Goal: Information Seeking & Learning: Learn about a topic

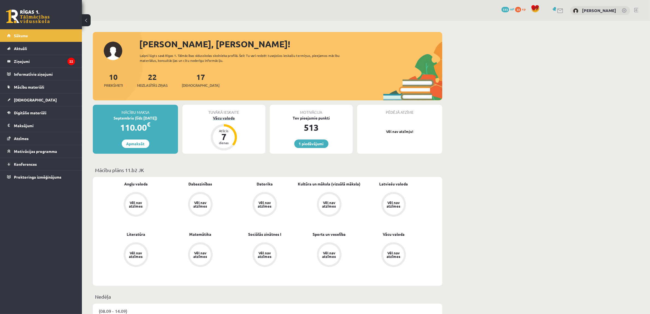
click at [219, 118] on div "Vācu valoda" at bounding box center [223, 118] width 83 height 6
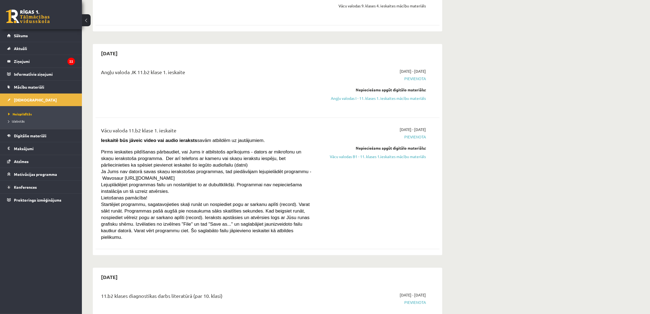
scroll to position [341, 0]
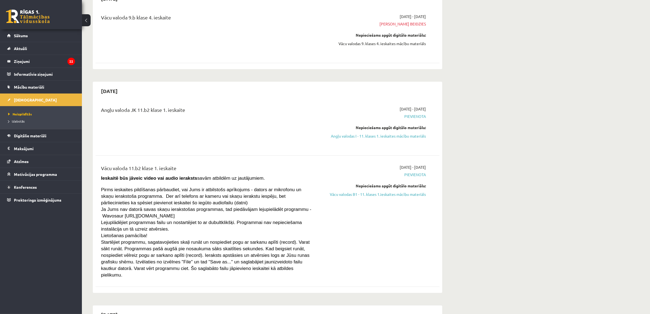
drag, startPoint x: 350, startPoint y: 136, endPoint x: 353, endPoint y: 19, distance: 116.7
click at [350, 136] on link "Angļu valodas I - 11. klases 1. ieskaites mācību materiāls" at bounding box center [374, 136] width 103 height 6
click at [353, 19] on div "[DATE] - [DATE] Termiņš beidzies Nepieciešams apgūt digitālo materiālu: Vācu va…" at bounding box center [374, 34] width 111 height 40
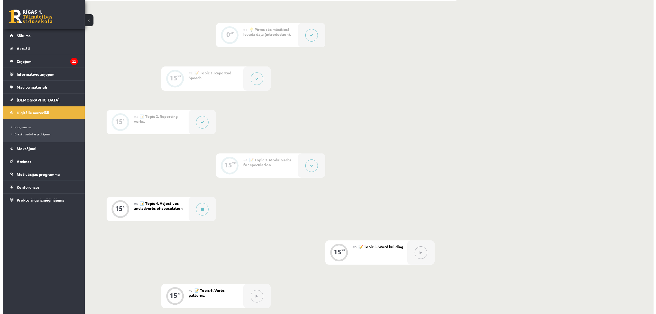
scroll to position [137, 0]
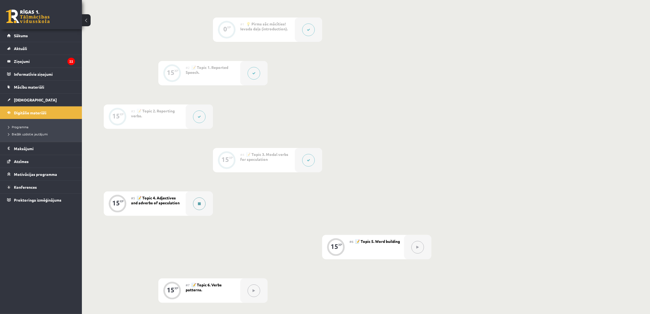
click at [195, 207] on button at bounding box center [199, 203] width 13 height 13
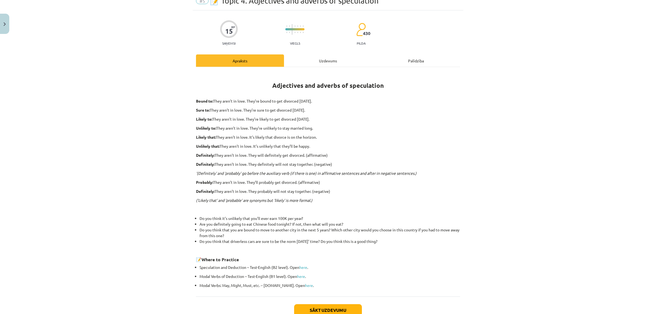
scroll to position [0, 0]
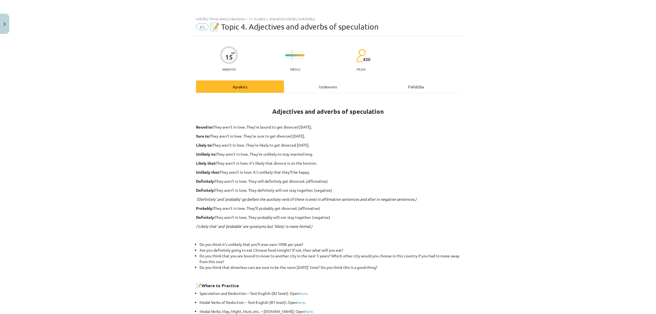
click at [316, 83] on div "Uzdevums" at bounding box center [328, 86] width 88 height 12
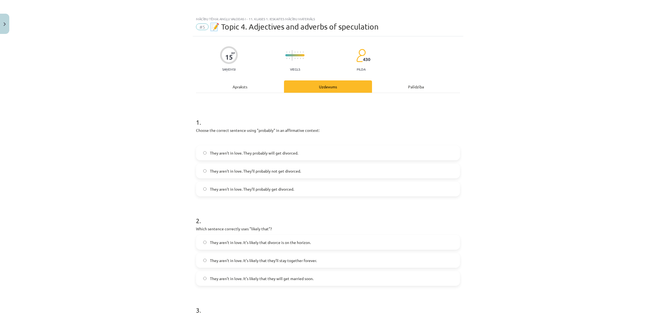
scroll to position [14, 0]
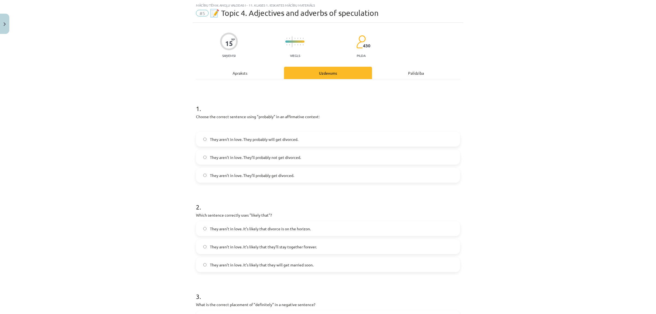
click at [260, 178] on label "They aren’t in love. They’ll probably get divorced." at bounding box center [327, 175] width 263 height 14
click at [251, 143] on label "They aren’t in love. They probably will get divorced." at bounding box center [327, 139] width 263 height 14
click at [254, 74] on div "Apraksts" at bounding box center [240, 73] width 88 height 12
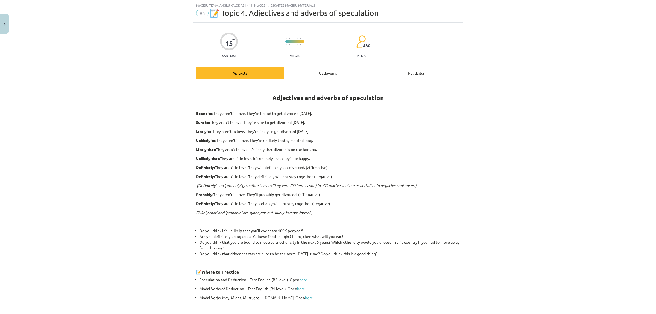
click at [300, 76] on div "Uzdevums" at bounding box center [328, 73] width 88 height 12
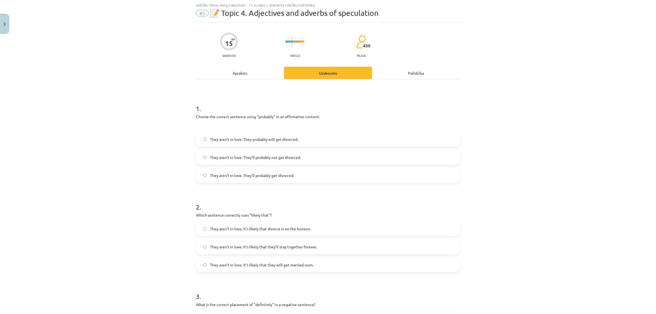
click at [257, 72] on div "Apraksts" at bounding box center [240, 73] width 88 height 12
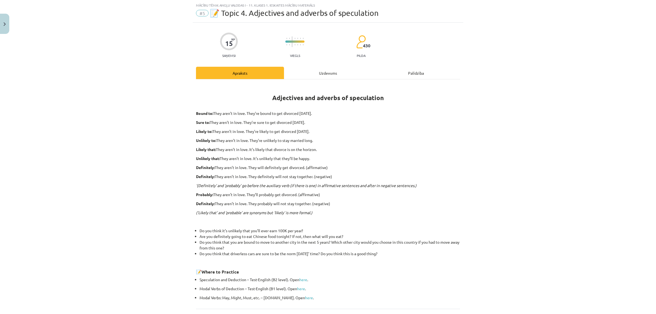
click at [303, 71] on div "Uzdevums" at bounding box center [328, 73] width 88 height 12
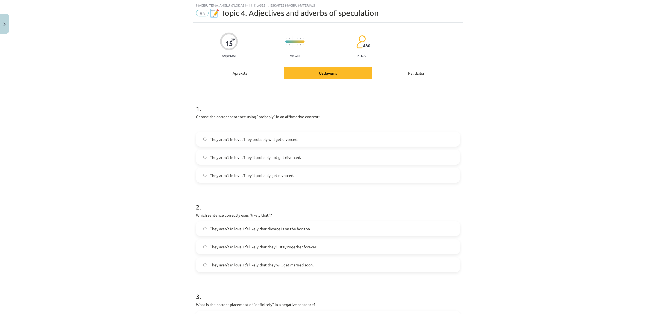
click at [265, 178] on span "They aren’t in love. They’ll probably get divorced." at bounding box center [252, 175] width 84 height 6
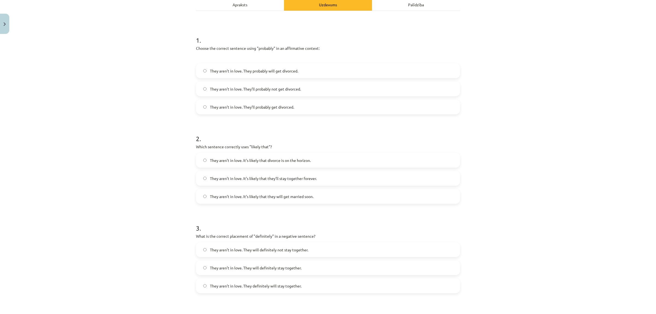
scroll to position [116, 0]
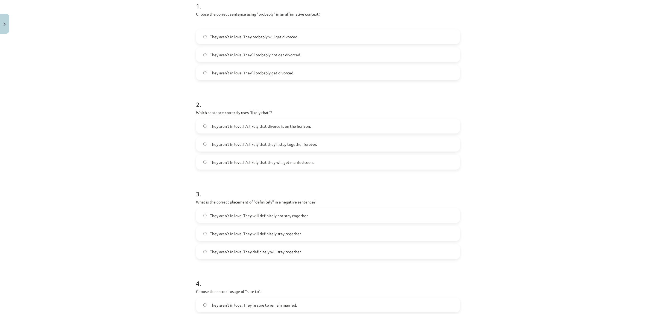
click at [270, 129] on span "They aren’t in love. It’s likely that divorce is on the horizon." at bounding box center [260, 126] width 101 height 6
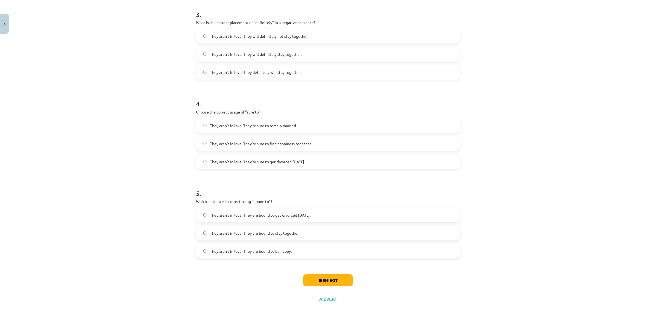
scroll to position [303, 0]
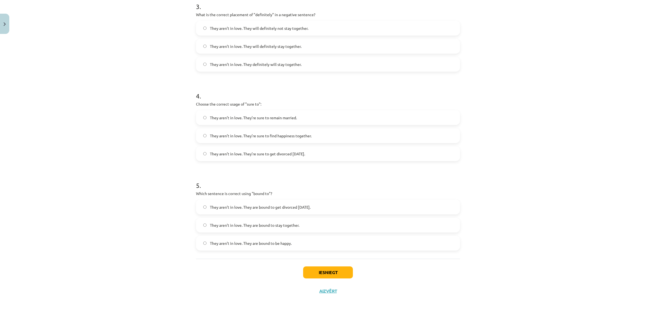
click at [247, 156] on span "They aren’t in love. They’re sure to get divorced within six months." at bounding box center [257, 154] width 95 height 6
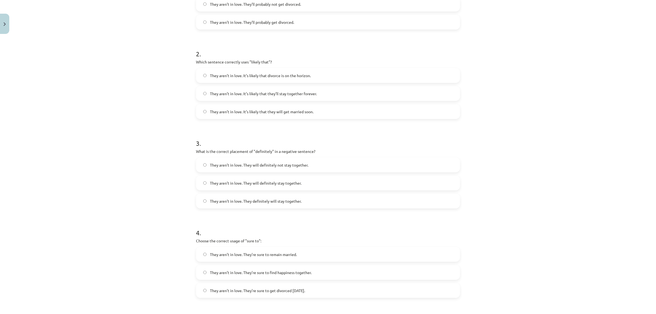
scroll to position [0, 0]
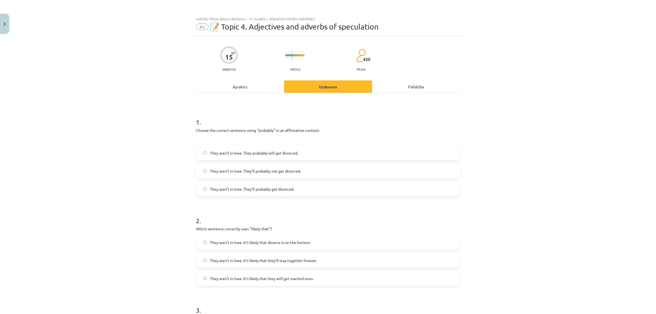
click at [229, 84] on div "Apraksts" at bounding box center [240, 86] width 88 height 12
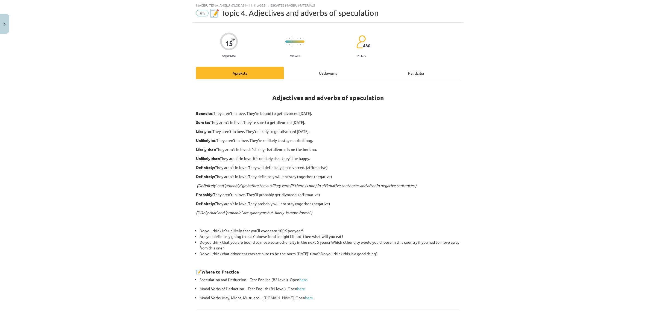
scroll to position [63, 0]
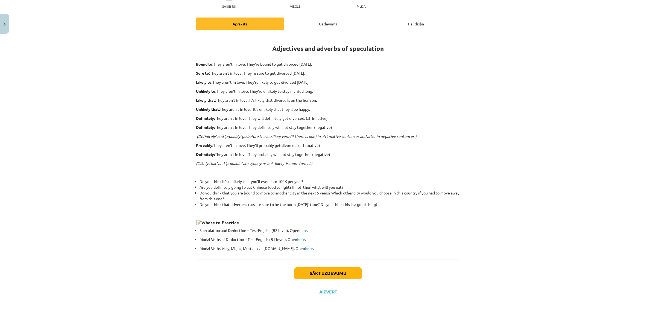
click at [313, 26] on div "Uzdevums" at bounding box center [328, 23] width 88 height 12
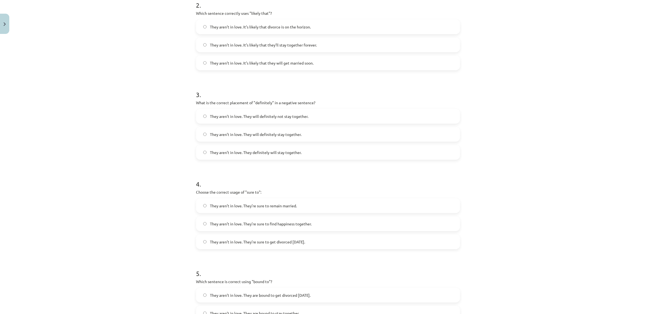
scroll to position [219, 0]
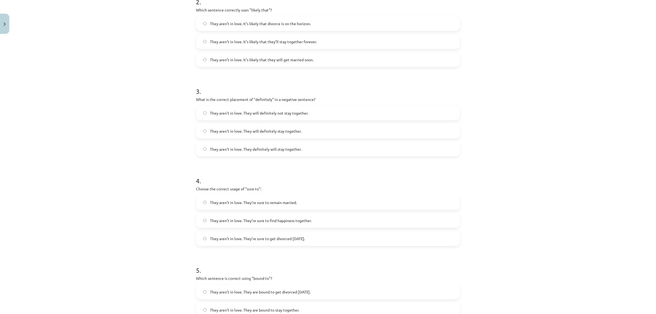
click at [300, 113] on span "They aren’t in love. They will definitely not stay together." at bounding box center [259, 113] width 98 height 6
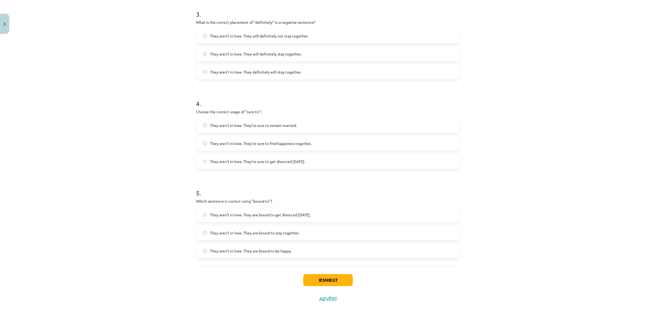
scroll to position [303, 0]
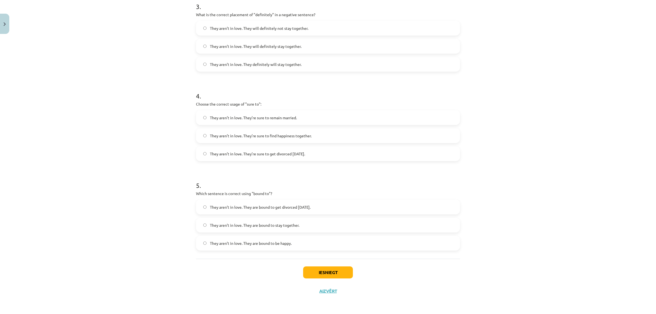
click at [262, 210] on label "They aren’t in love. They are bound to get divorced within six months." at bounding box center [327, 207] width 263 height 14
click at [318, 275] on button "Iesniegt" at bounding box center [328, 272] width 50 height 12
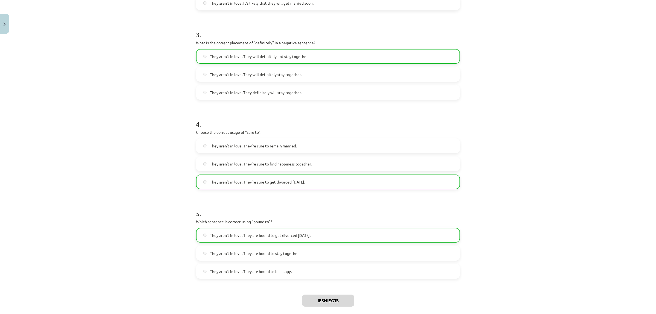
scroll to position [307, 0]
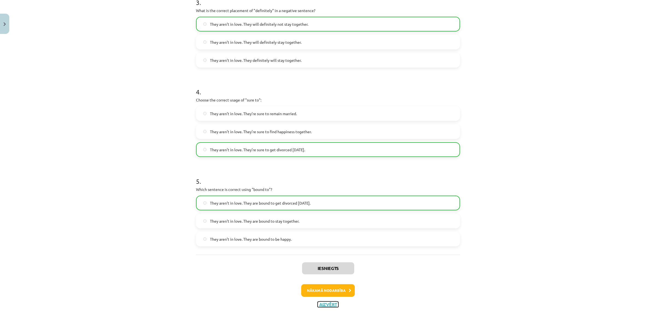
click at [328, 303] on button "Aizvērt" at bounding box center [327, 303] width 21 height 5
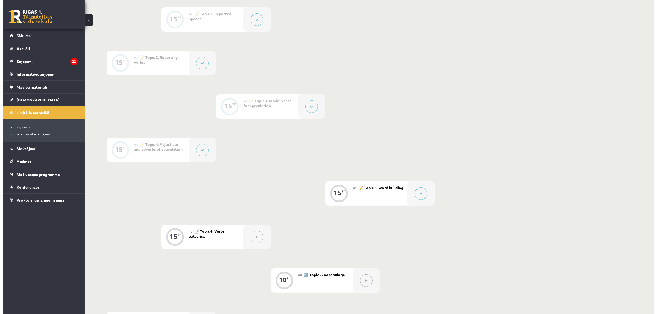
scroll to position [205, 0]
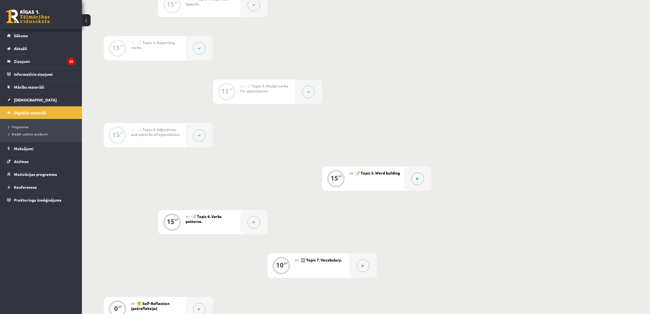
click at [418, 183] on button at bounding box center [418, 178] width 13 height 13
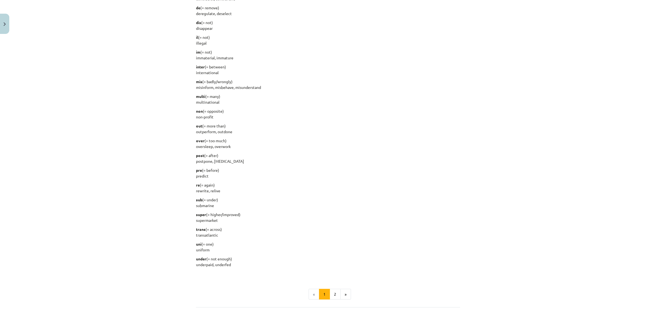
scroll to position [578, 0]
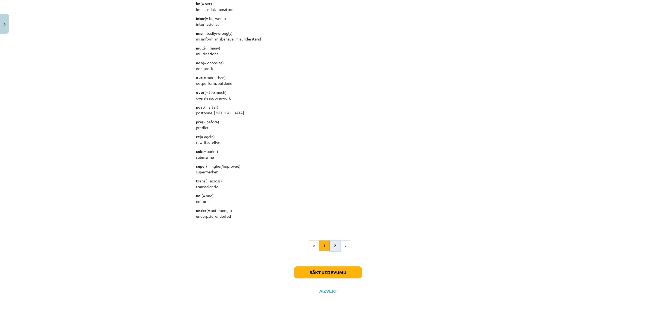
click at [333, 245] on button "2" at bounding box center [334, 245] width 11 height 11
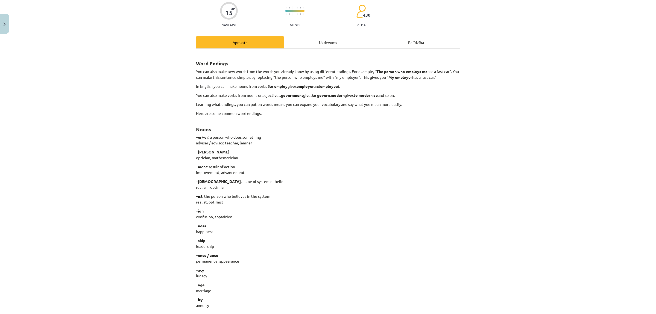
scroll to position [0, 0]
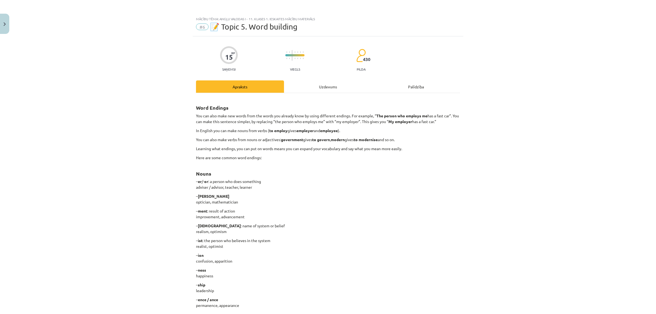
click at [319, 84] on div "Uzdevums" at bounding box center [328, 86] width 88 height 12
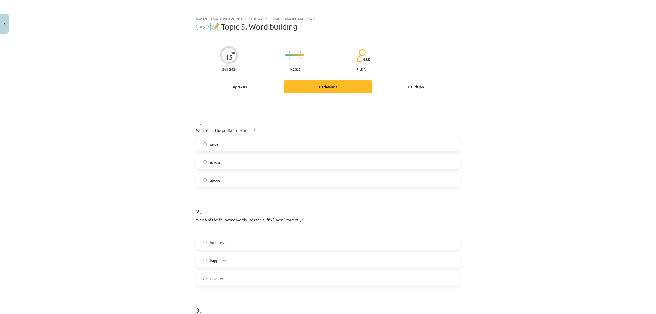
scroll to position [14, 0]
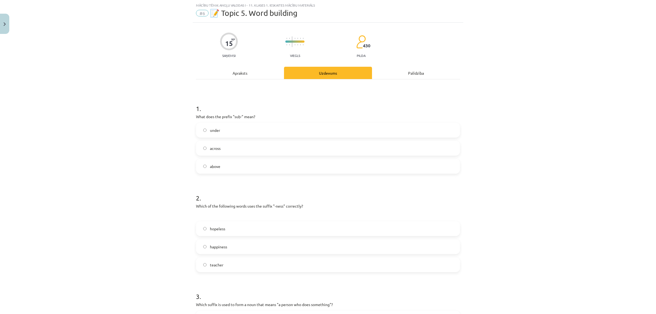
click at [215, 245] on span "happiness" at bounding box center [218, 247] width 17 height 6
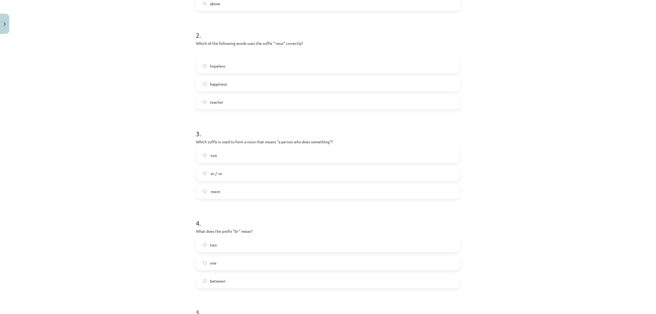
scroll to position [219, 0]
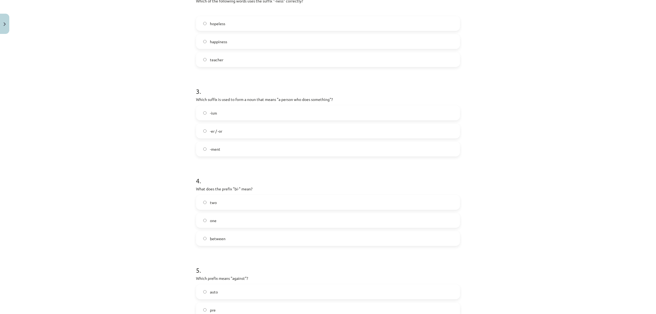
click at [211, 205] on label "two" at bounding box center [327, 202] width 263 height 14
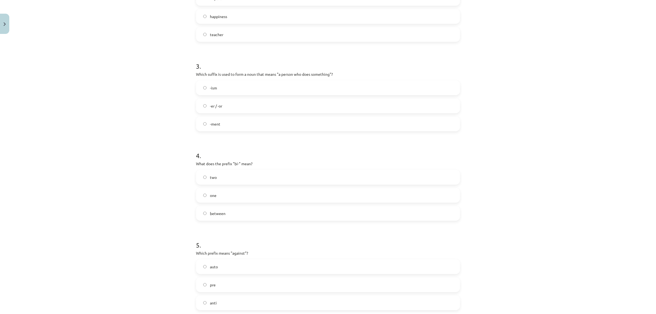
scroll to position [287, 0]
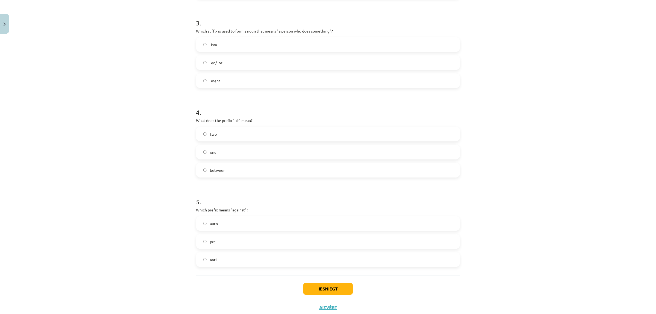
click at [210, 259] on span "anti" at bounding box center [213, 259] width 7 height 6
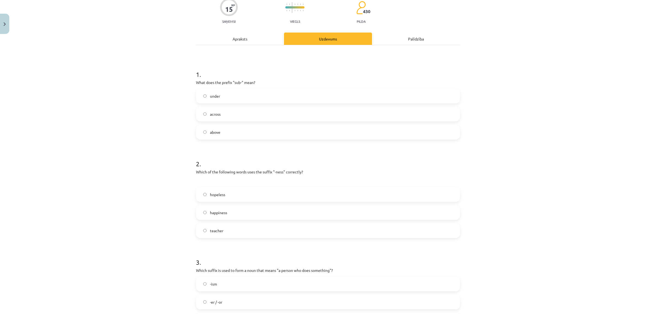
scroll to position [14, 0]
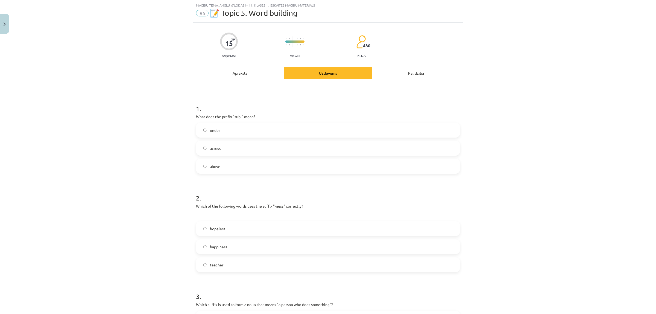
click at [246, 73] on div "Apraksts" at bounding box center [240, 73] width 88 height 12
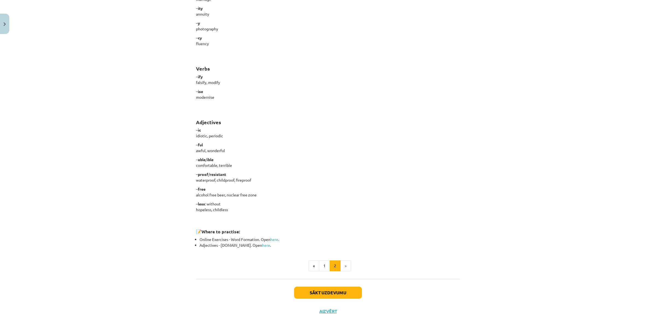
scroll to position [355, 0]
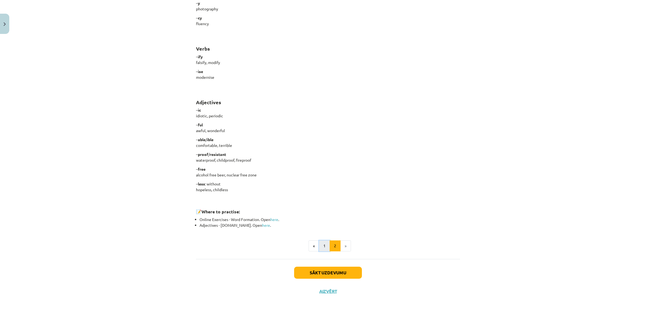
click at [321, 245] on button "1" at bounding box center [324, 245] width 11 height 11
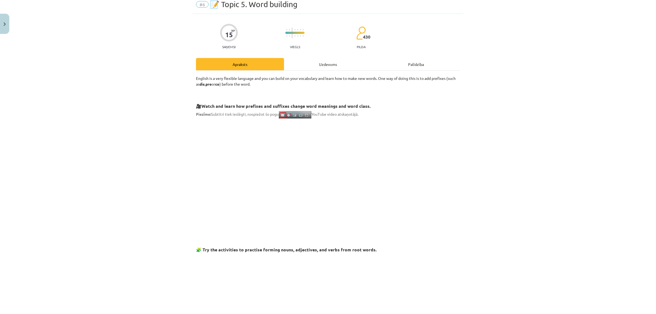
scroll to position [0, 0]
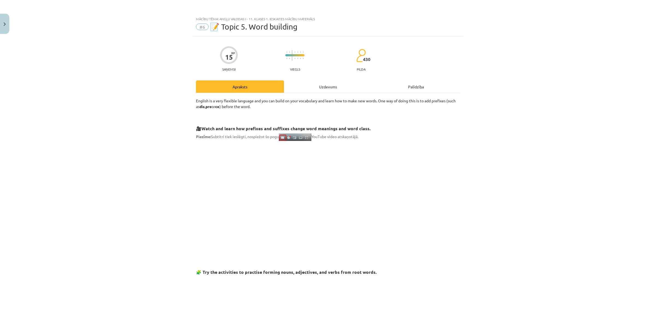
click at [309, 84] on div "Uzdevums" at bounding box center [328, 86] width 88 height 12
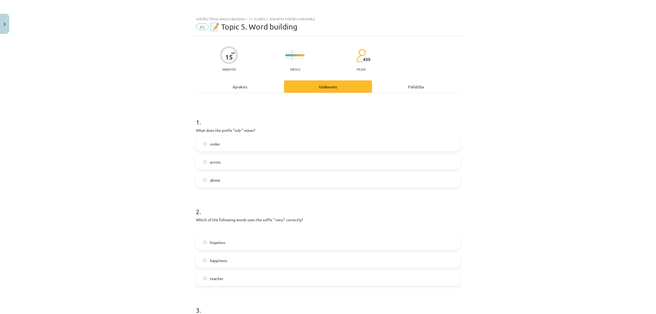
scroll to position [14, 0]
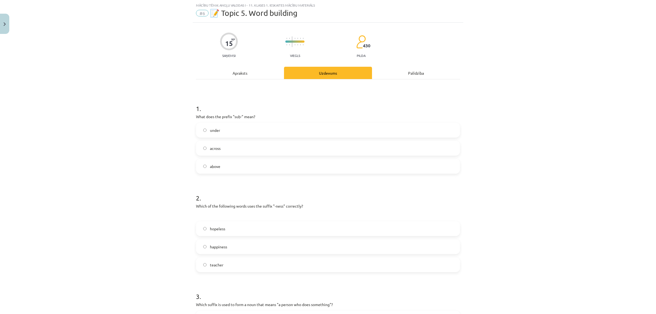
click at [241, 135] on label "under" at bounding box center [327, 130] width 263 height 14
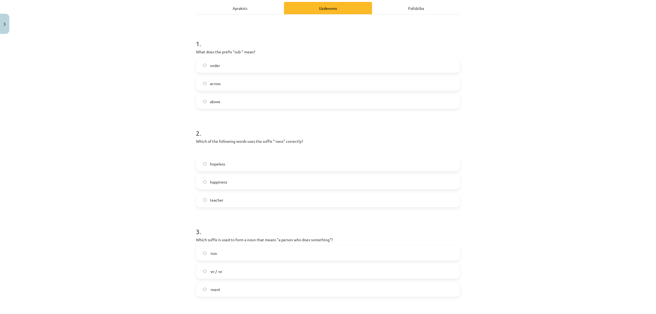
scroll to position [150, 0]
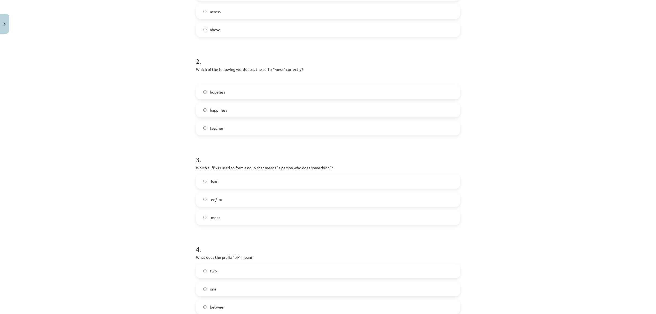
click at [227, 218] on label "-ment" at bounding box center [327, 217] width 263 height 14
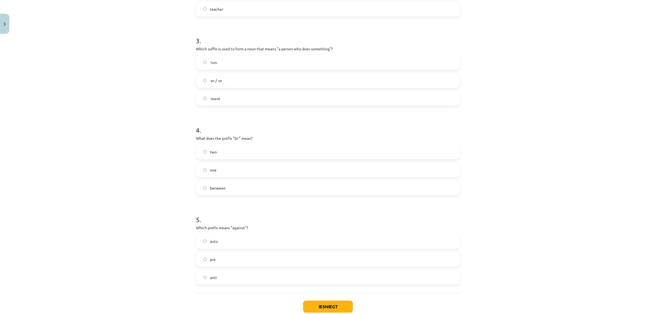
scroll to position [303, 0]
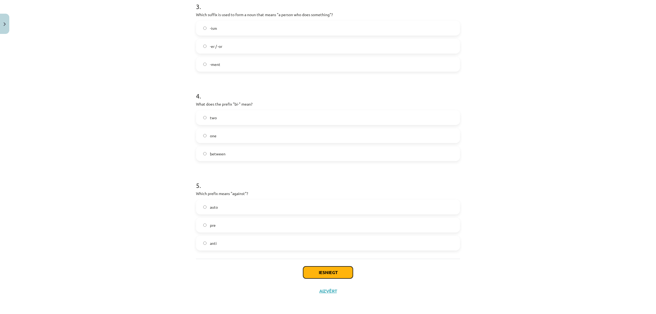
click at [323, 269] on button "Iesniegt" at bounding box center [328, 272] width 50 height 12
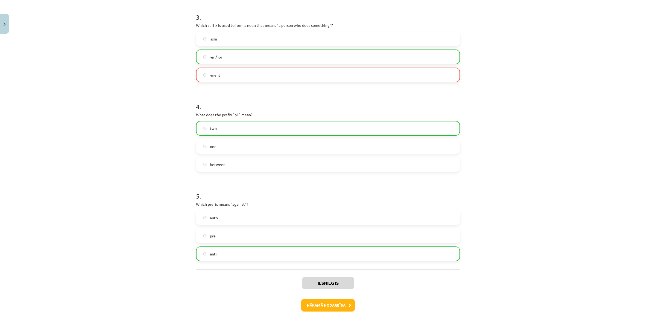
scroll to position [320, 0]
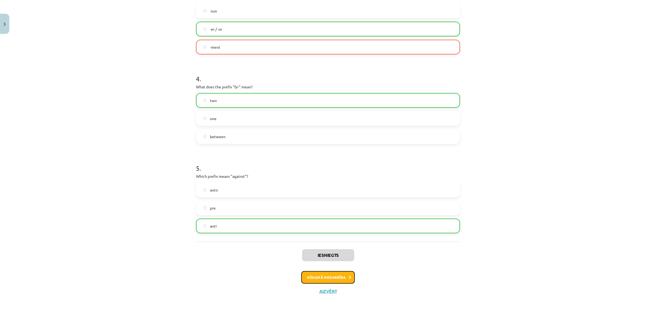
click at [335, 277] on button "Nākamā nodarbība" at bounding box center [328, 277] width 54 height 13
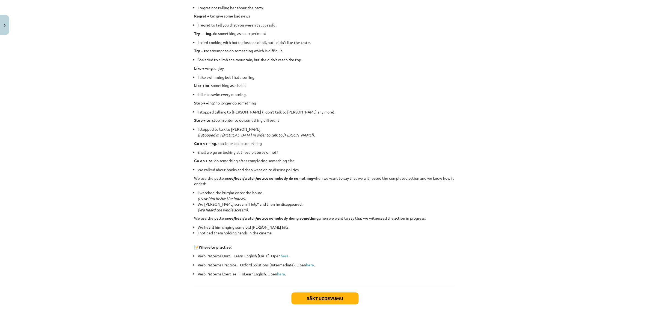
scroll to position [618, 0]
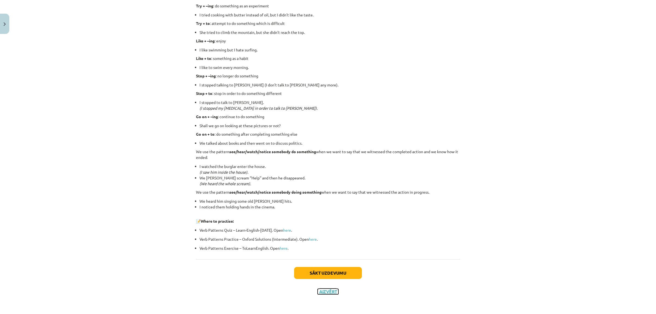
click at [324, 292] on button "Aizvērt" at bounding box center [327, 290] width 21 height 5
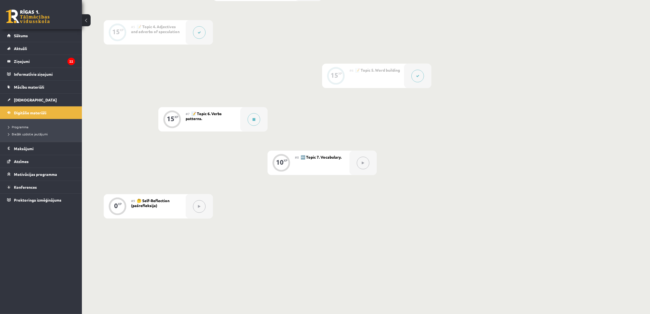
scroll to position [308, 0]
